Goal: Find specific page/section

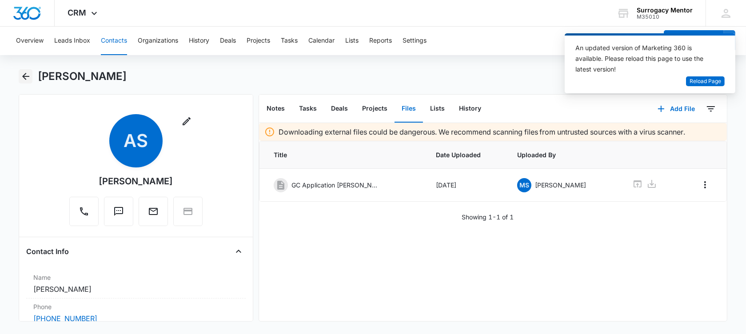
scroll to position [389, 0]
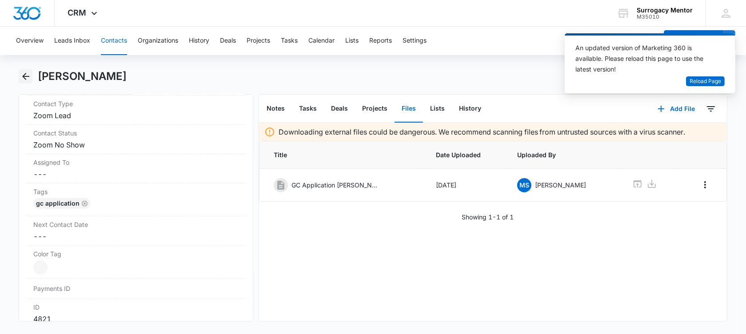
click at [24, 76] on icon "Back" at bounding box center [25, 76] width 7 height 7
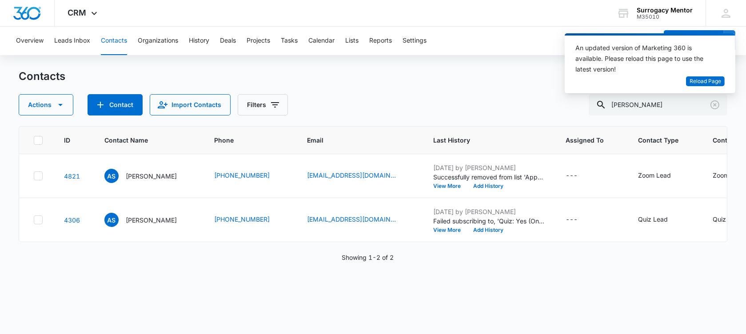
scroll to position [15, 0]
click at [709, 107] on icon "Clear" at bounding box center [714, 105] width 11 height 11
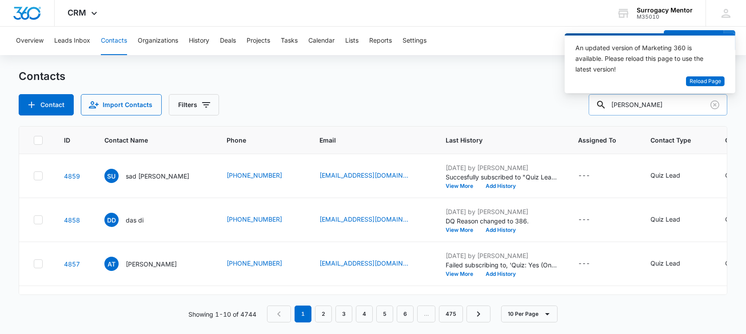
type input "ashley"
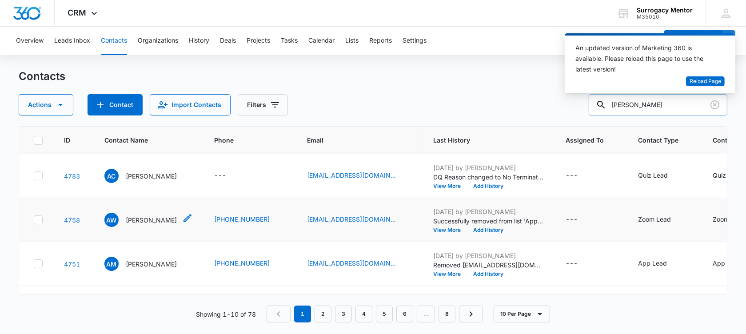
click at [141, 225] on p "[PERSON_NAME]" at bounding box center [151, 219] width 51 height 9
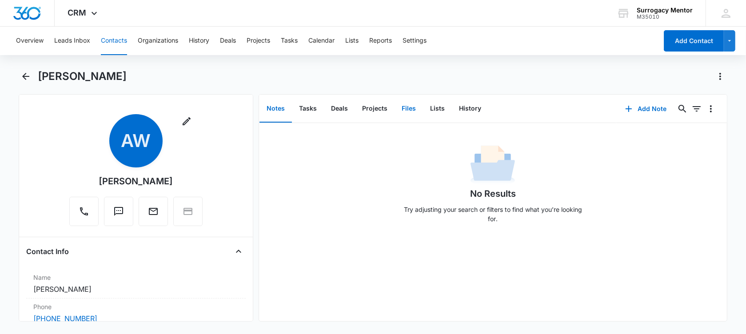
click at [406, 108] on button "Files" at bounding box center [408, 109] width 28 height 28
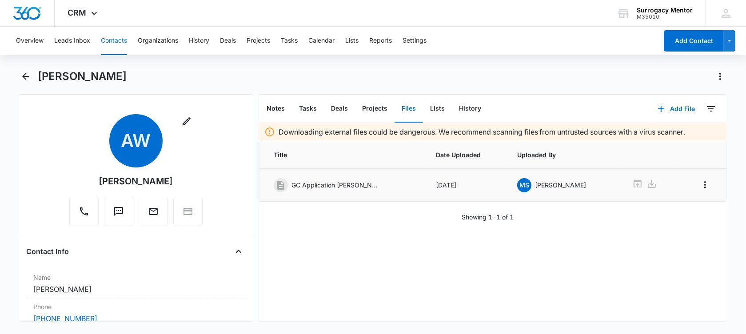
click at [633, 184] on icon at bounding box center [637, 183] width 8 height 7
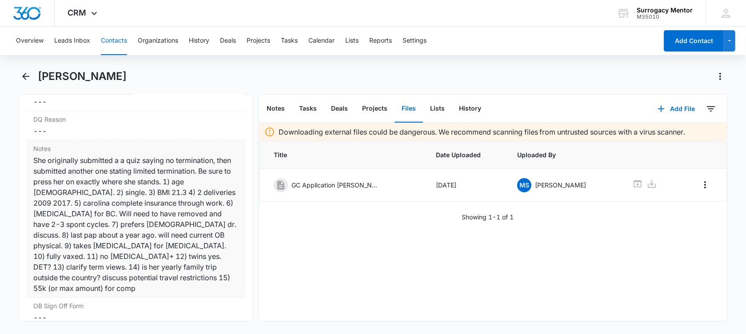
scroll to position [833, 0]
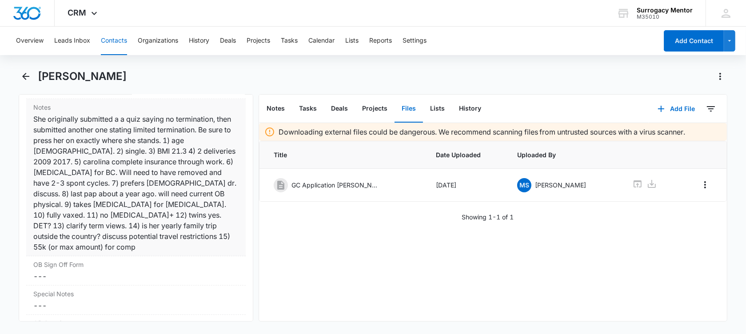
click at [131, 230] on div "She originally submitted a a quiz saying no termination, then submitted another…" at bounding box center [135, 183] width 205 height 139
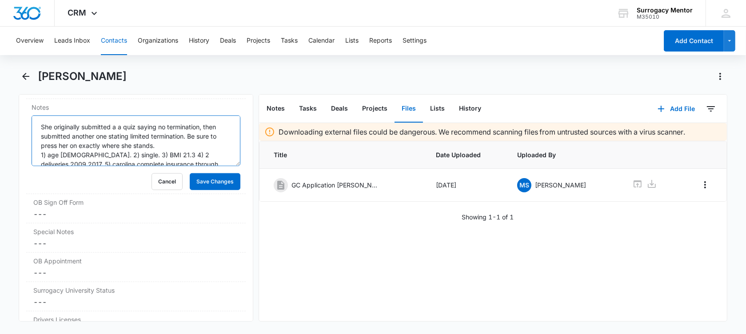
scroll to position [74, 0]
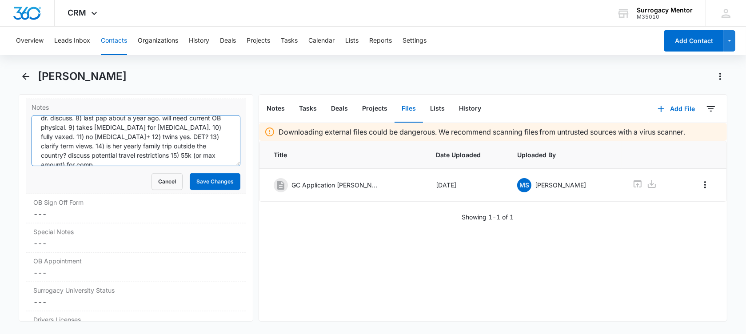
drag, startPoint x: 40, startPoint y: 125, endPoint x: 199, endPoint y: 152, distance: 161.3
click at [199, 152] on textarea "She originally submitted a a quiz saying no termination, then submitted another…" at bounding box center [136, 141] width 209 height 51
